Goal: Task Accomplishment & Management: Use online tool/utility

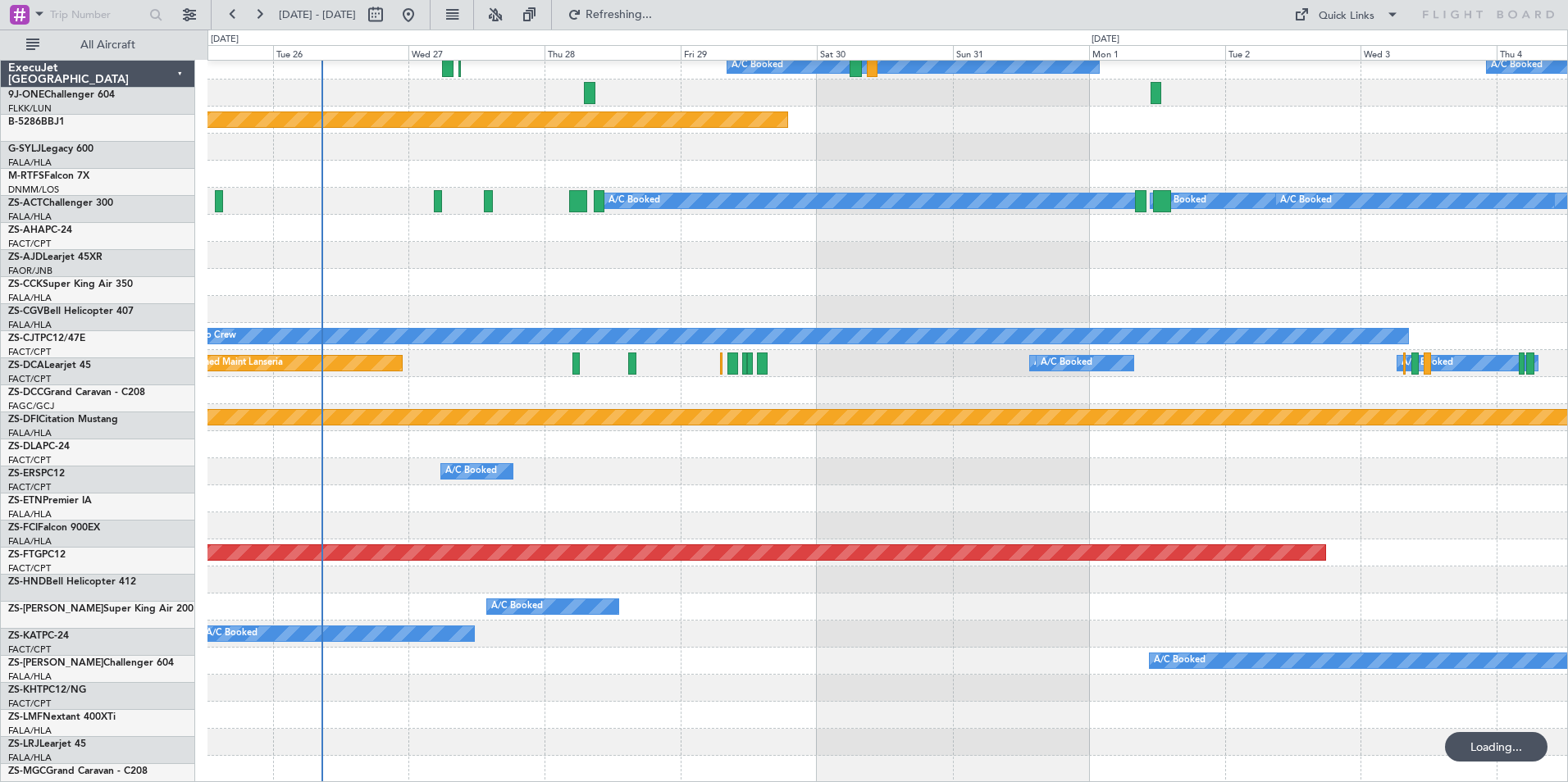
scroll to position [820, 0]
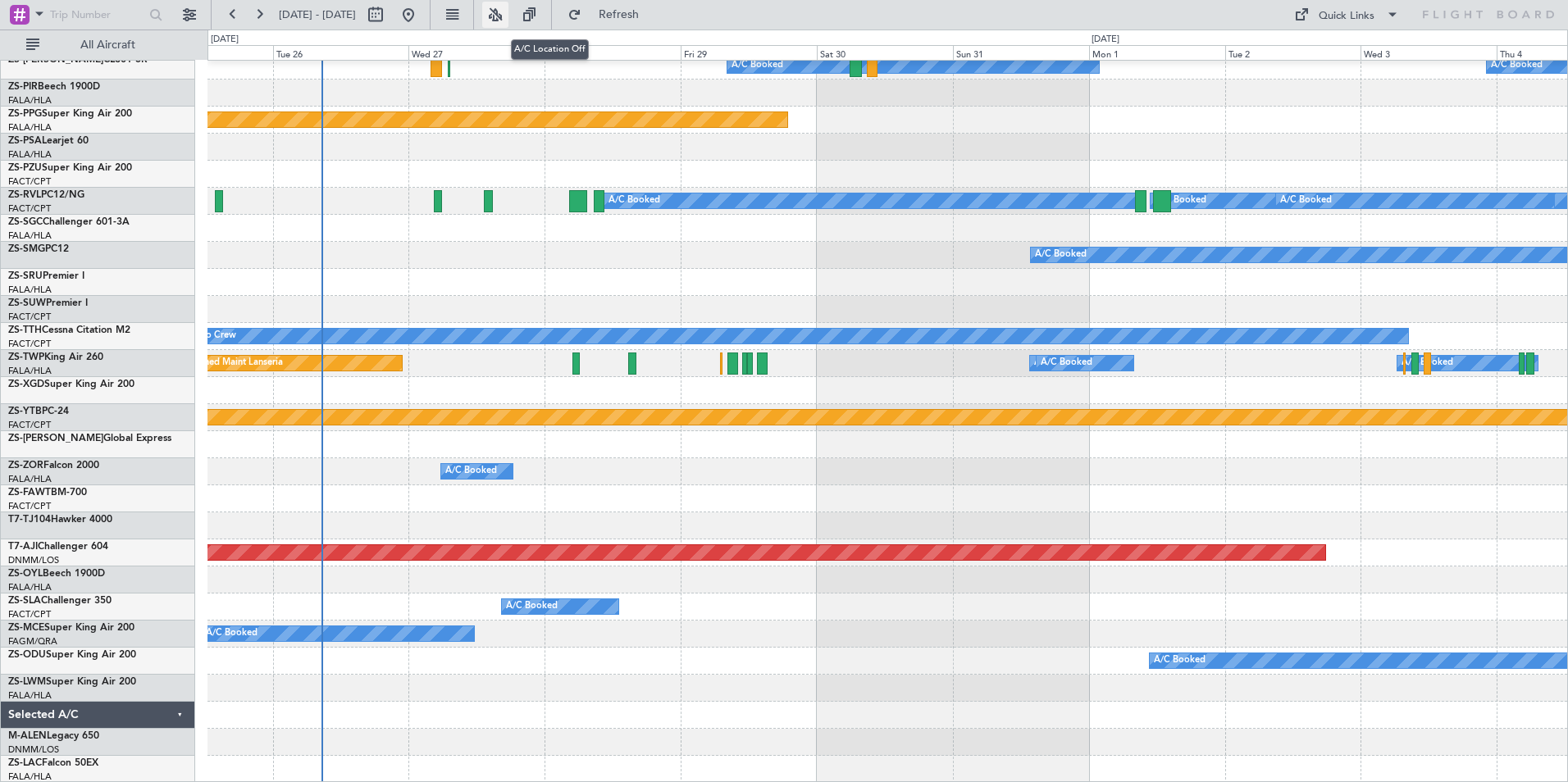
click at [508, 15] on button at bounding box center [495, 15] width 27 height 27
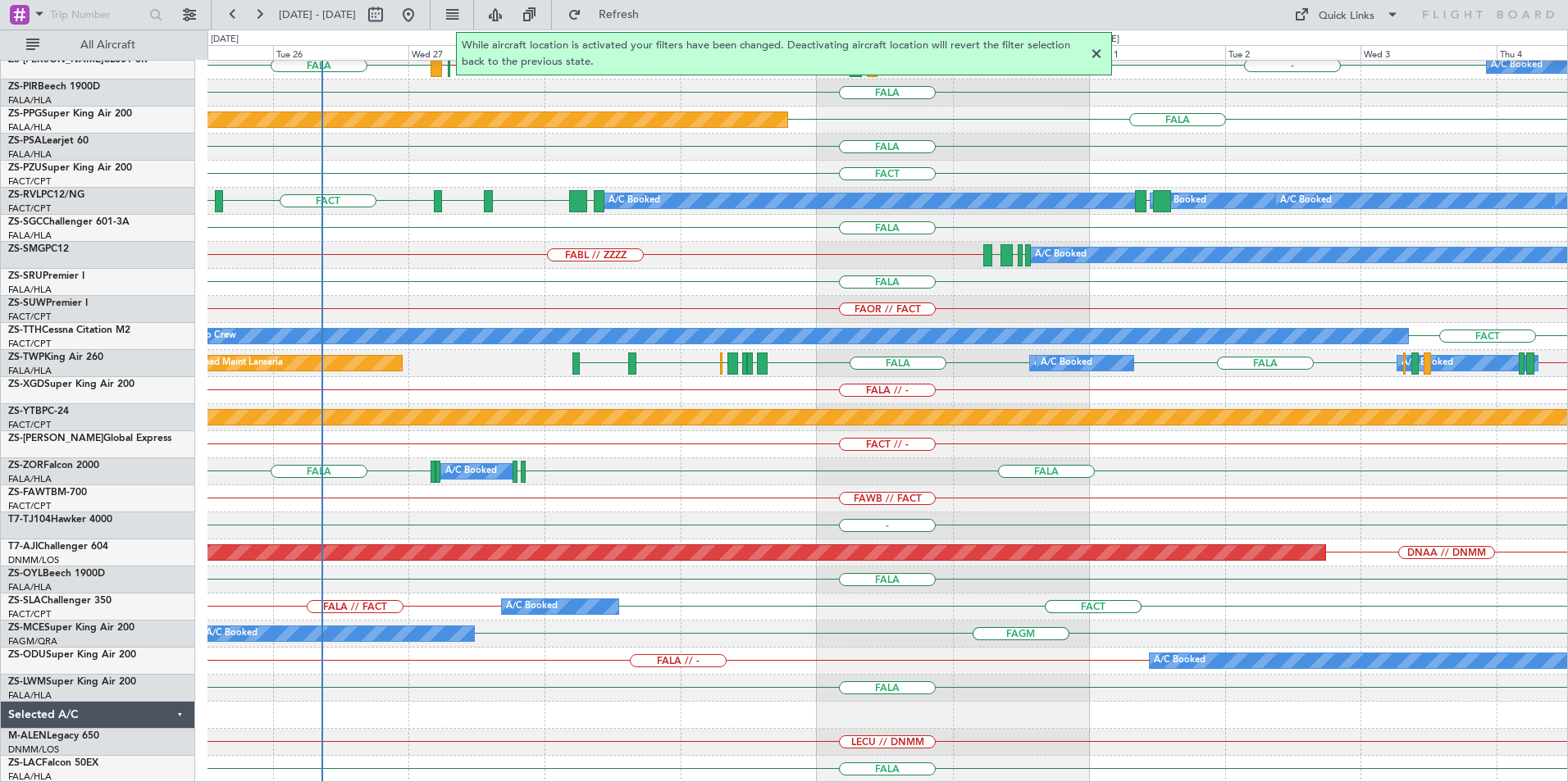
click at [1096, 54] on div at bounding box center [1096, 54] width 20 height 20
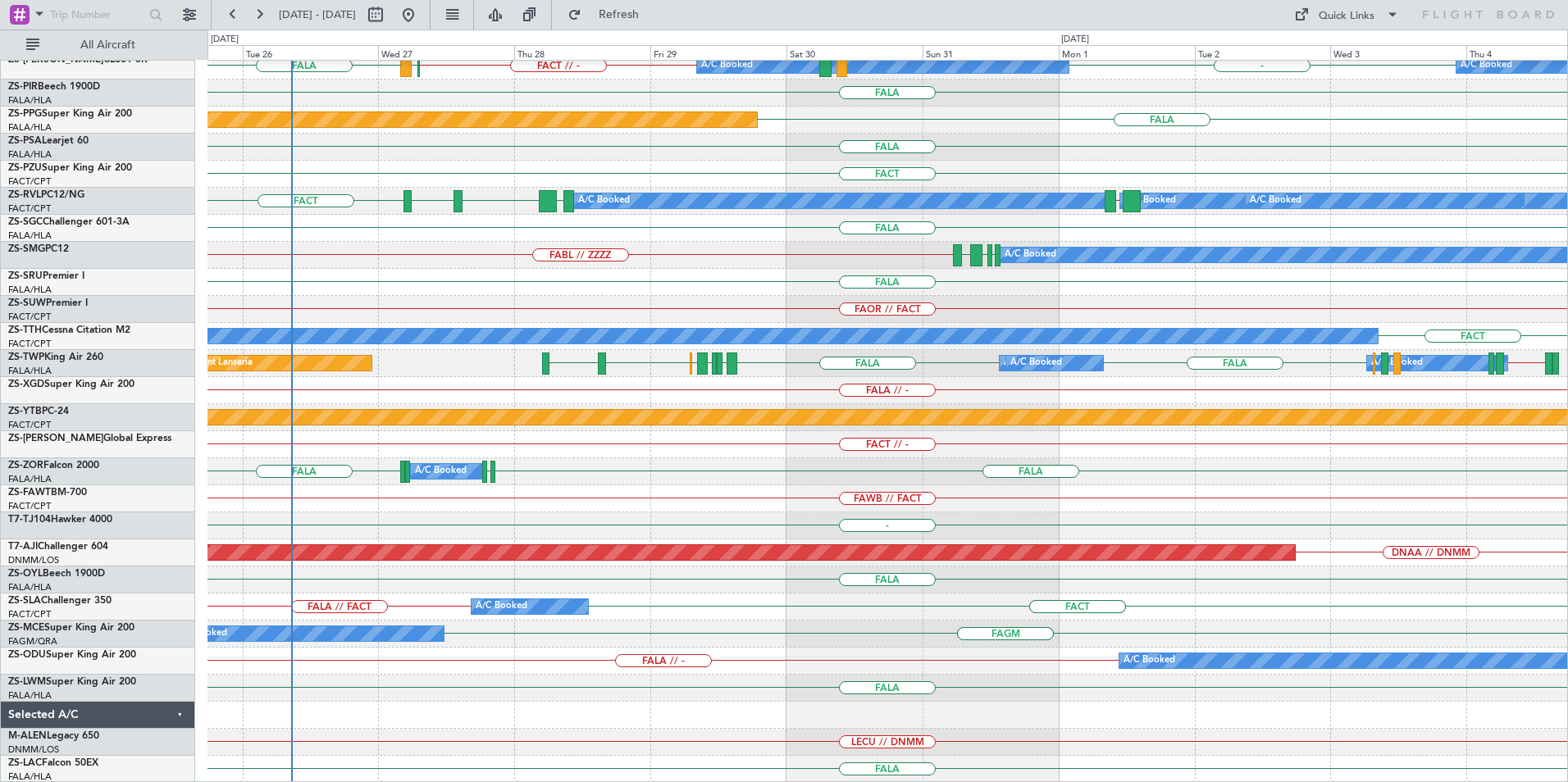
click at [623, 284] on div "FALA" at bounding box center [887, 282] width 1359 height 27
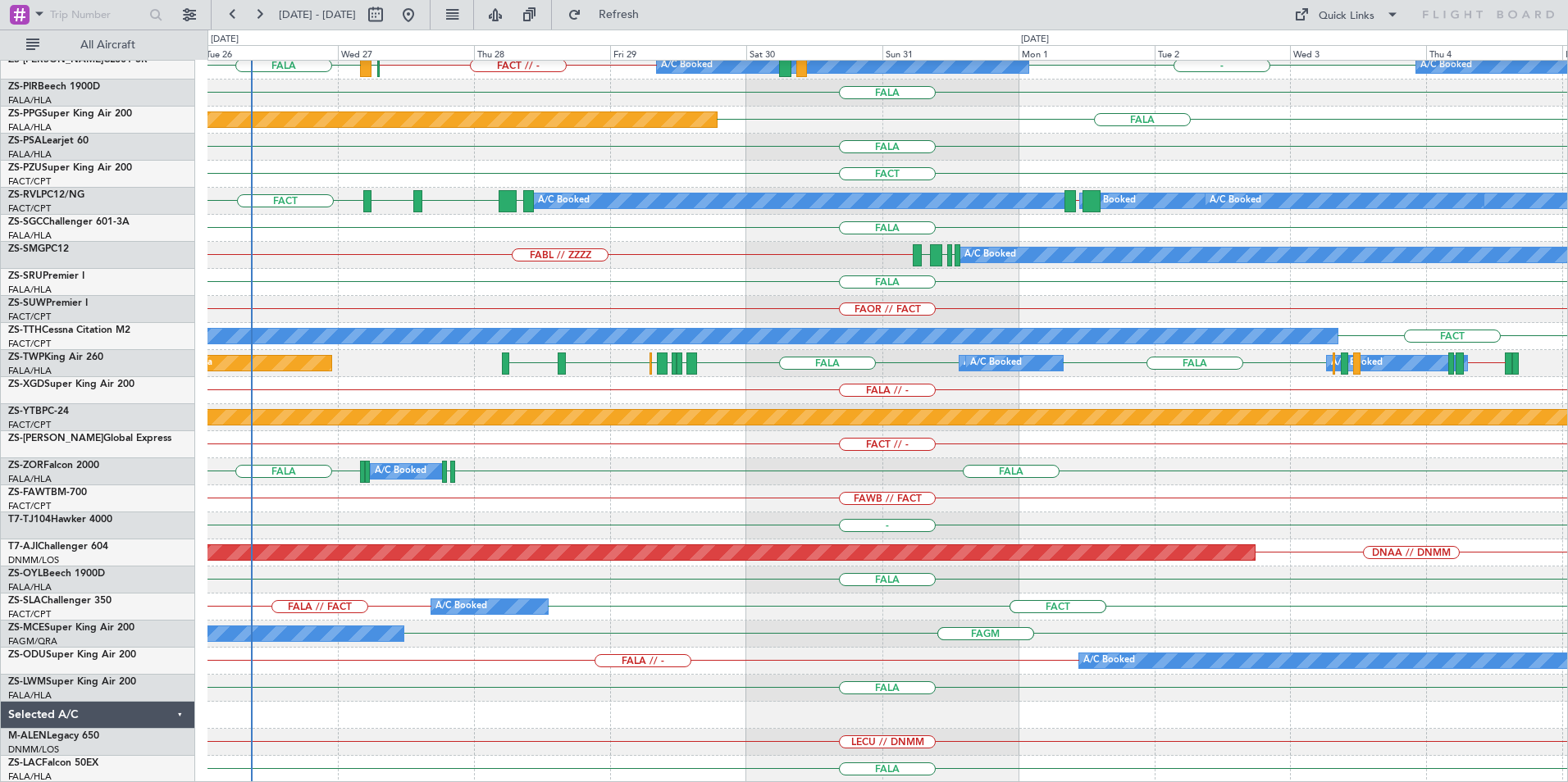
click at [622, 284] on div "FALA" at bounding box center [887, 282] width 1359 height 27
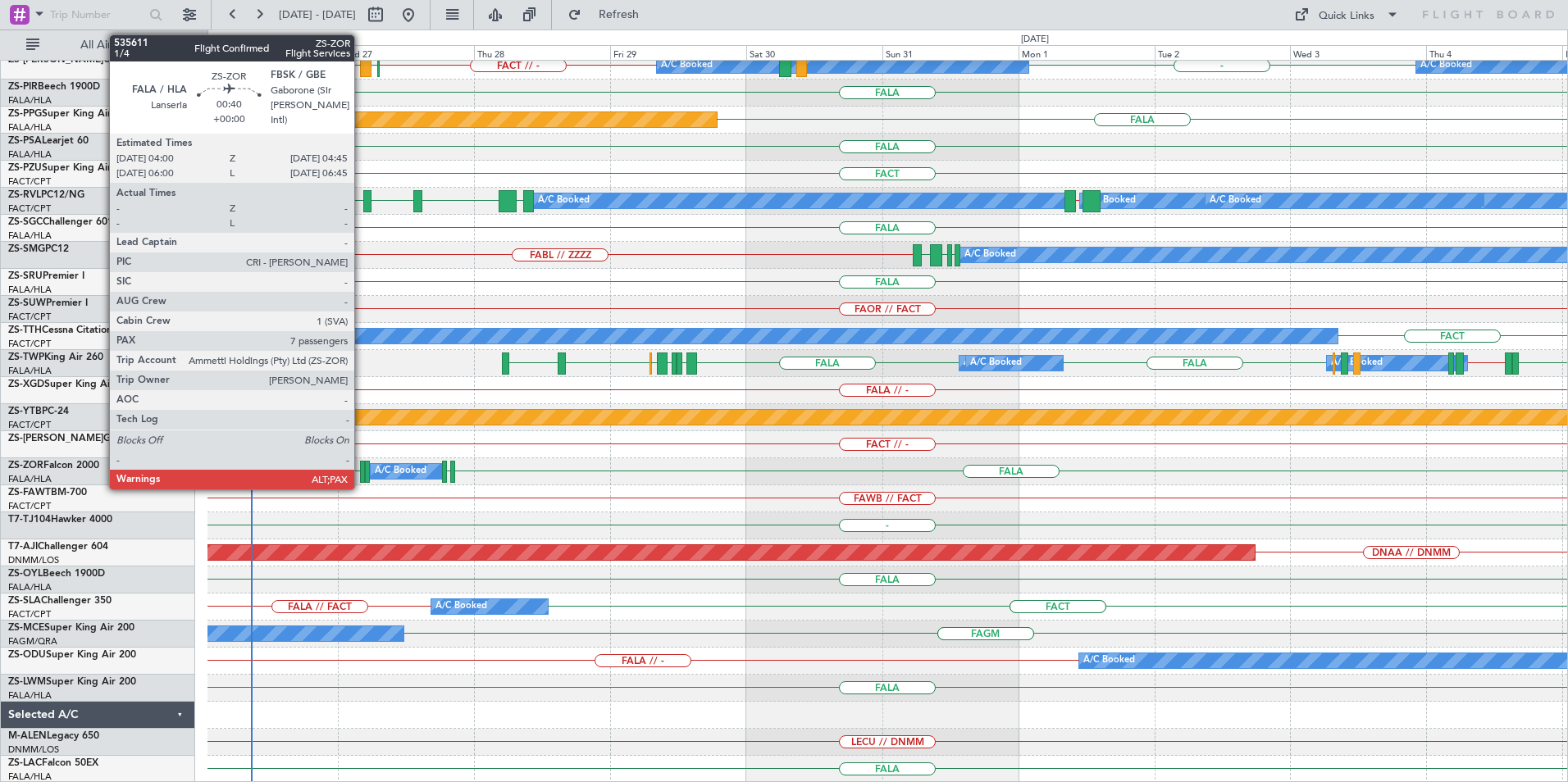
click at [361, 473] on div at bounding box center [361, 472] width 5 height 22
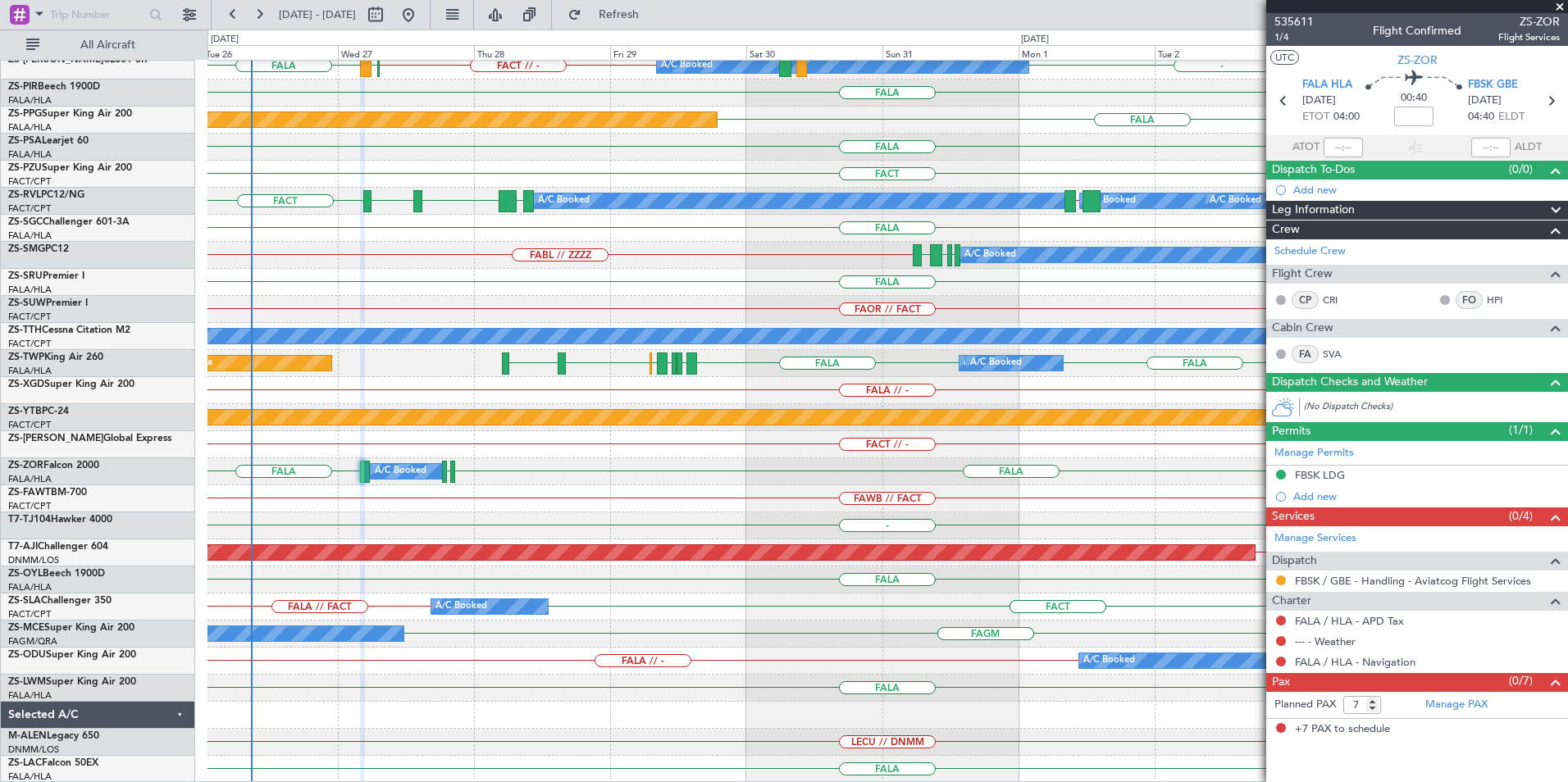
click at [1558, 3] on span at bounding box center [1559, 7] width 17 height 15
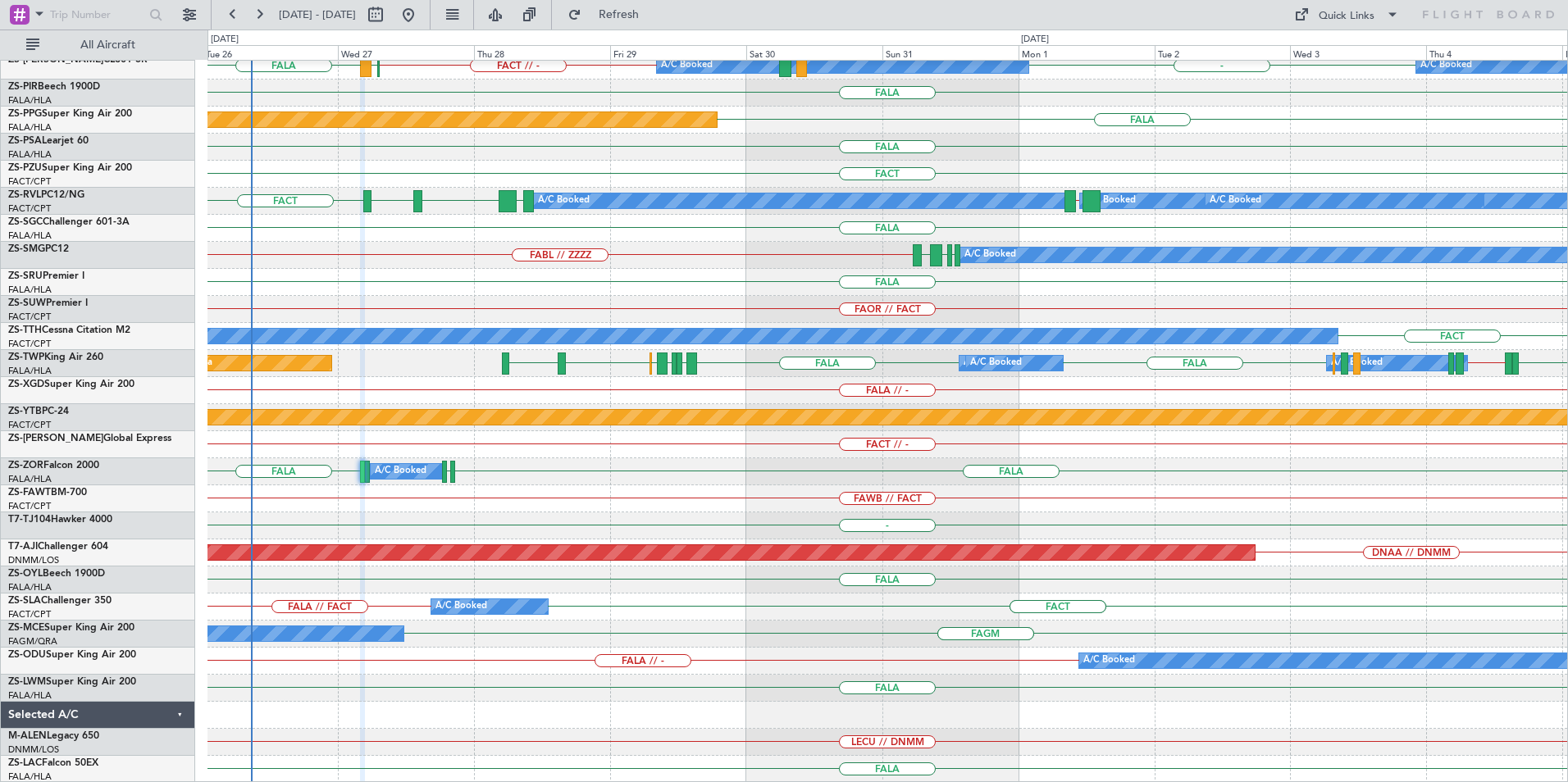
type input "0"
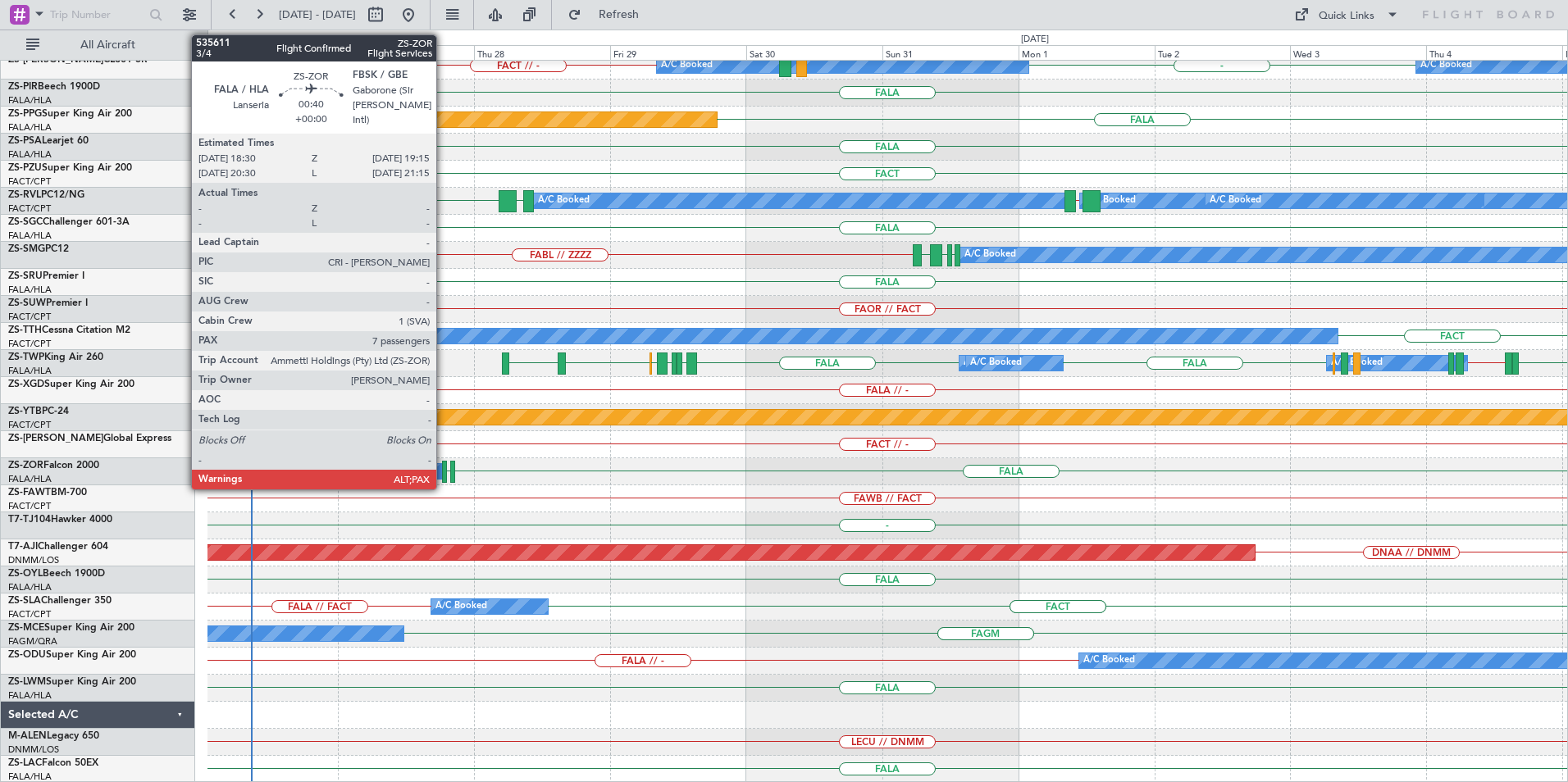
click at [443, 478] on div at bounding box center [444, 472] width 5 height 22
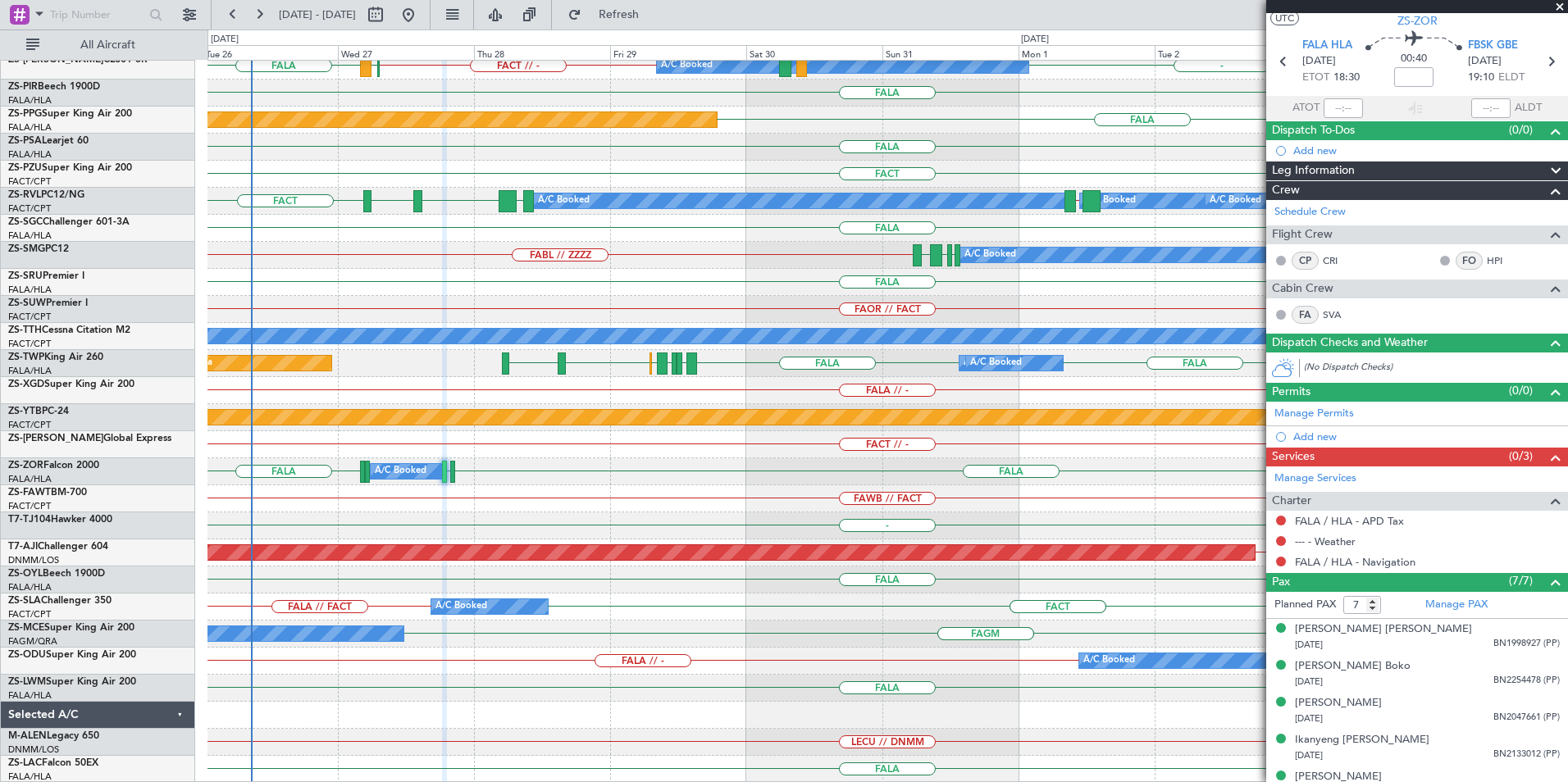
scroll to position [0, 0]
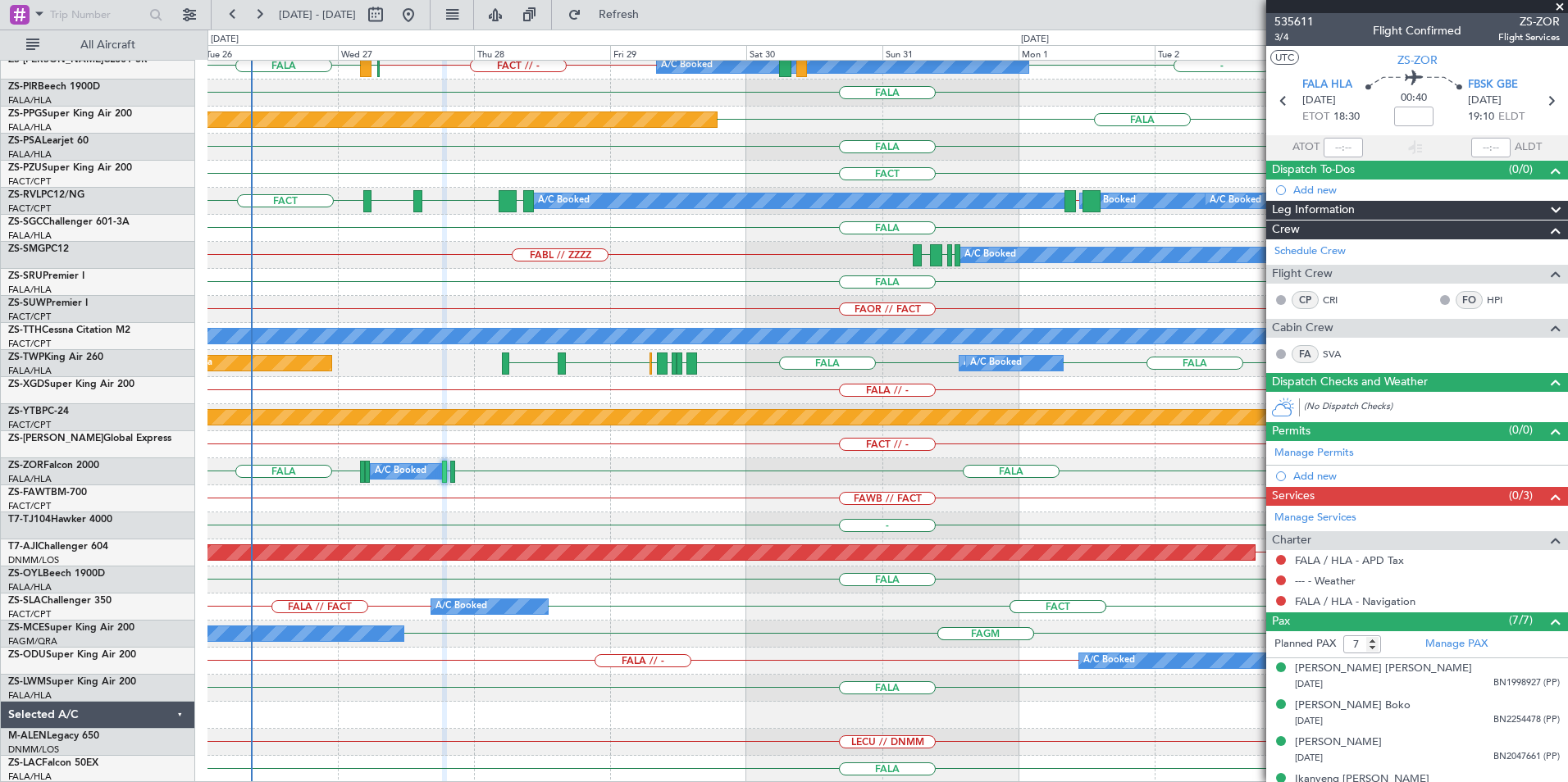
click at [1558, 5] on span at bounding box center [1559, 7] width 17 height 15
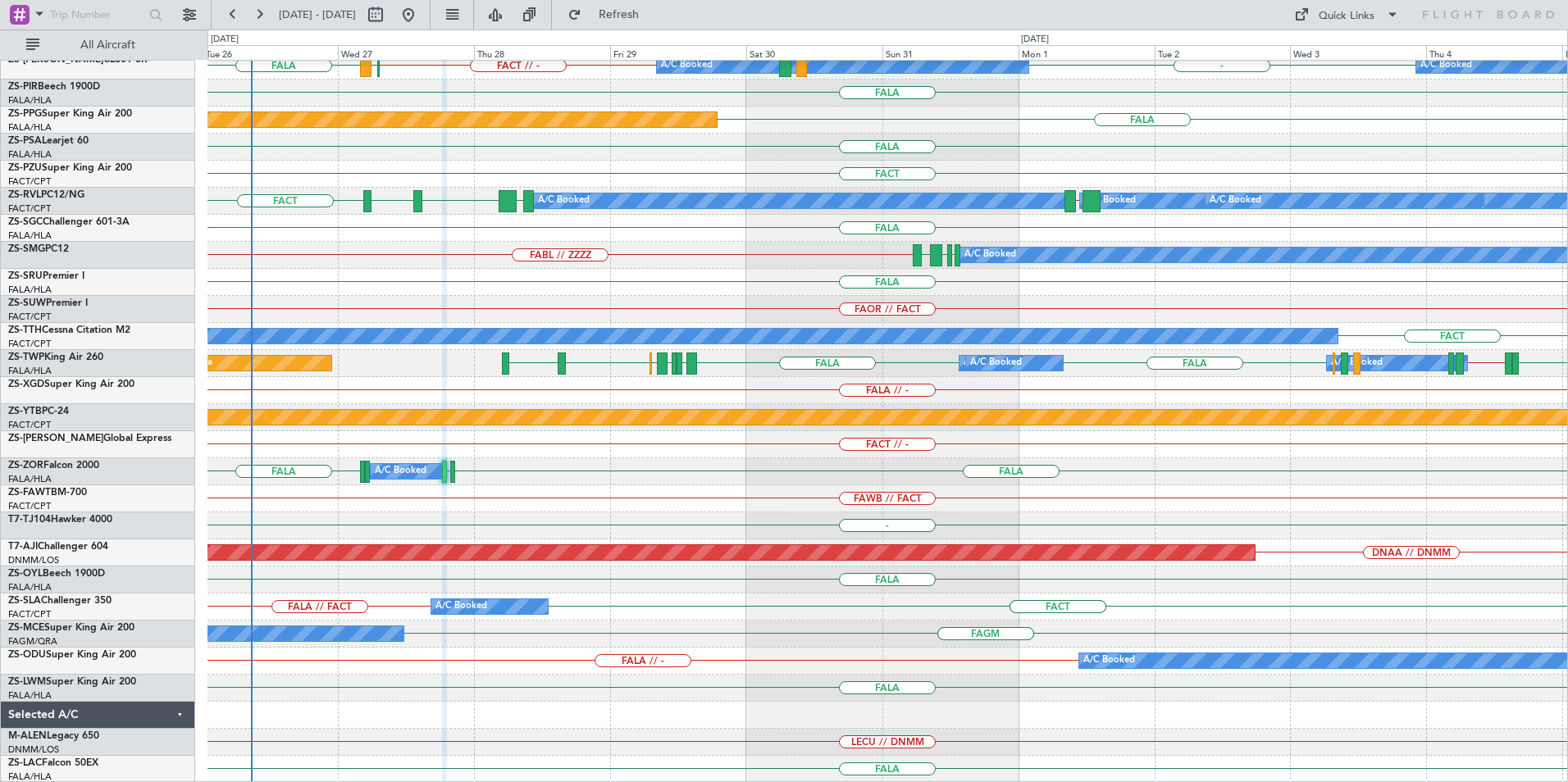
type input "0"
